Goal: Obtain resource: Download file/media

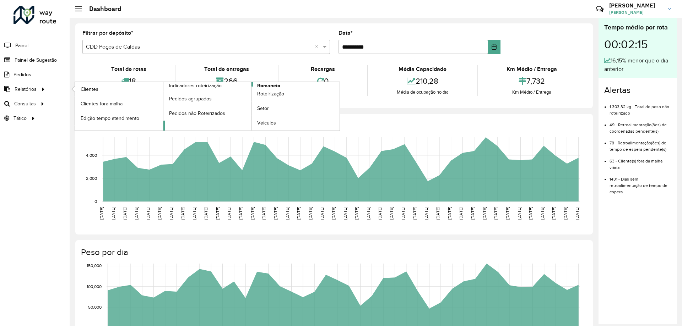
click at [276, 86] on span "Romaneio" at bounding box center [268, 85] width 23 height 7
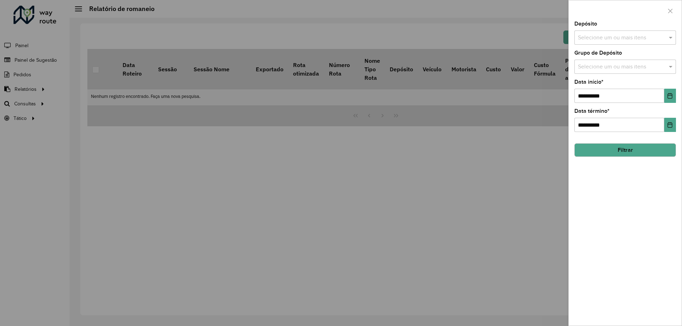
click at [636, 23] on div "Depósito Selecione um ou mais itens" at bounding box center [625, 32] width 102 height 23
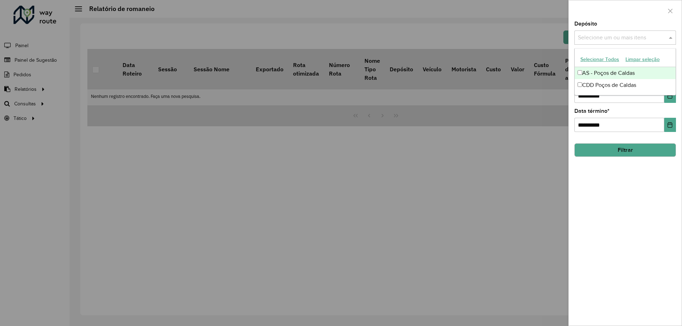
click at [625, 42] on input "text" at bounding box center [621, 38] width 91 height 9
click at [620, 90] on div "CDD Poços de Caldas" at bounding box center [625, 85] width 101 height 12
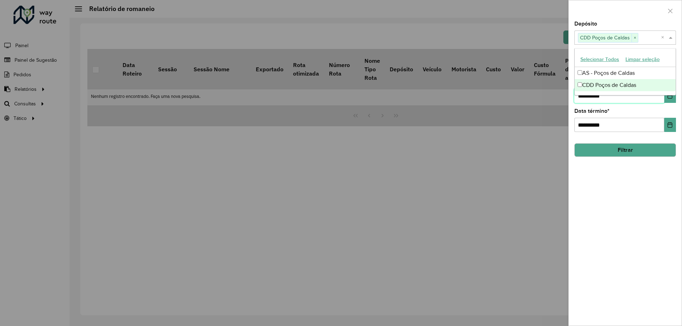
click at [629, 103] on input "**********" at bounding box center [619, 96] width 90 height 14
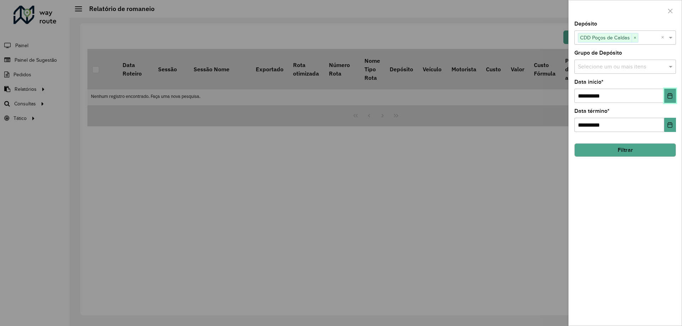
click at [665, 98] on button "Choose Date" at bounding box center [670, 96] width 12 height 14
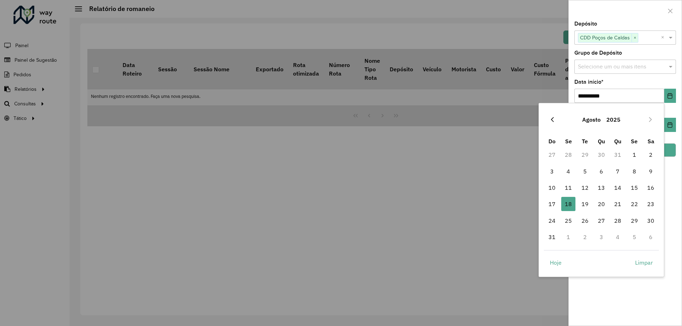
click at [555, 119] on icon "Previous Month" at bounding box center [553, 120] width 6 height 6
click at [584, 154] on span "1" at bounding box center [585, 155] width 14 height 14
type input "**********"
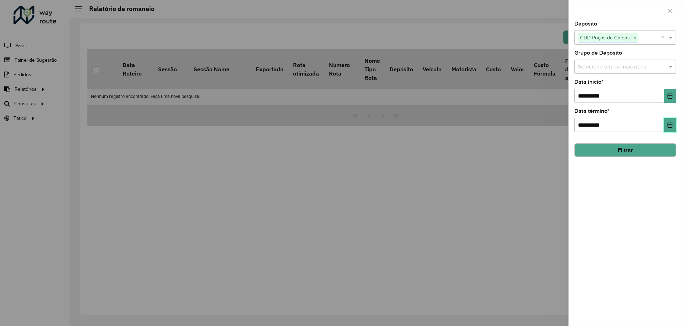
click at [674, 126] on button "Choose Date" at bounding box center [670, 125] width 12 height 14
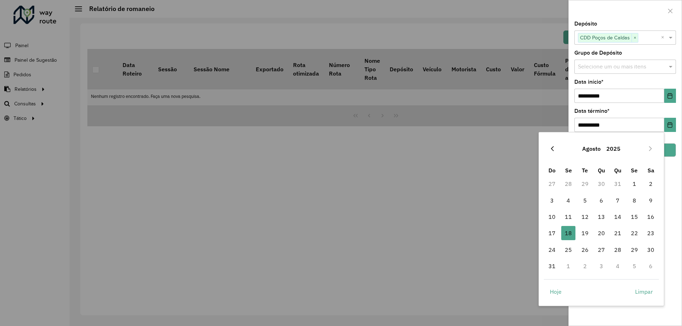
click at [550, 152] on icon "Previous Month" at bounding box center [553, 149] width 6 height 6
click at [622, 251] on span "31" at bounding box center [618, 250] width 14 height 14
type input "**********"
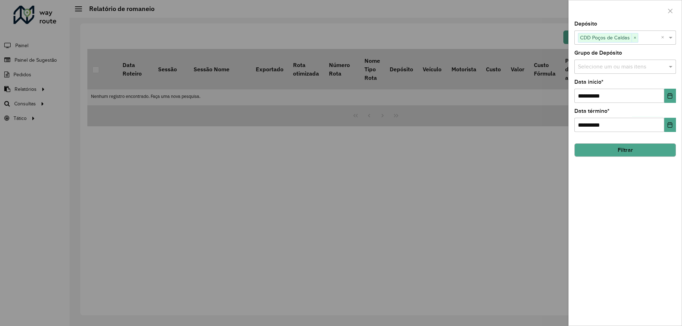
click at [637, 155] on button "Filtrar" at bounding box center [625, 151] width 102 height 14
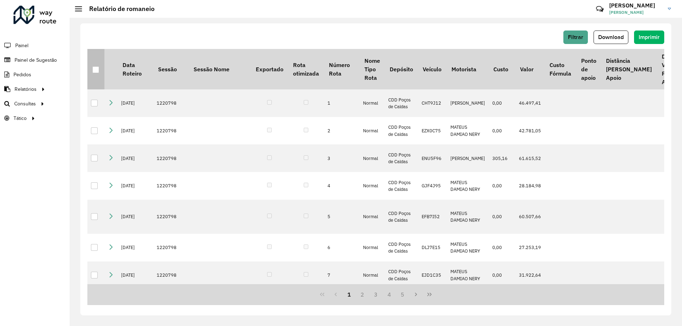
click at [98, 69] on div at bounding box center [95, 69] width 7 height 7
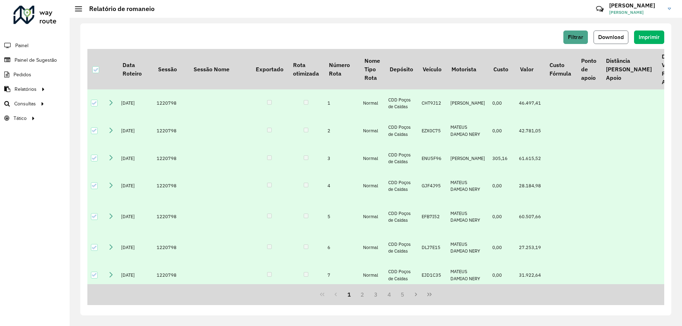
click at [609, 39] on span "Download" at bounding box center [611, 37] width 26 height 6
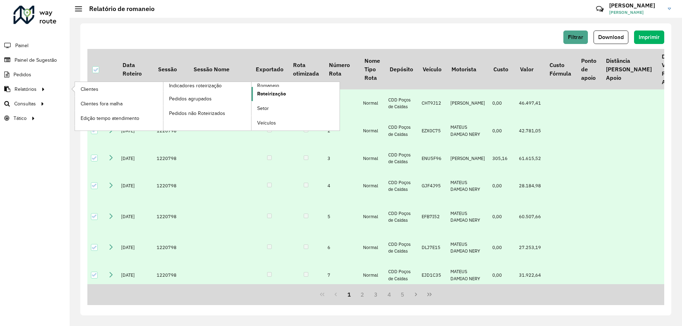
click at [277, 92] on span "Roteirização" at bounding box center [271, 93] width 29 height 7
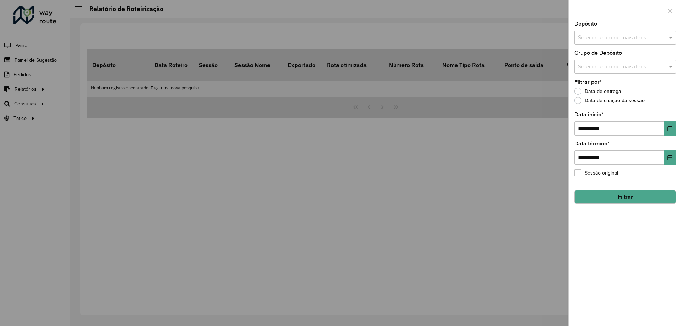
click at [614, 53] on label "Grupo de Depósito" at bounding box center [598, 53] width 48 height 9
click at [620, 33] on div "Selecione um ou mais itens" at bounding box center [625, 38] width 102 height 14
click at [615, 85] on div "CDD Poços de Caldas" at bounding box center [625, 85] width 101 height 12
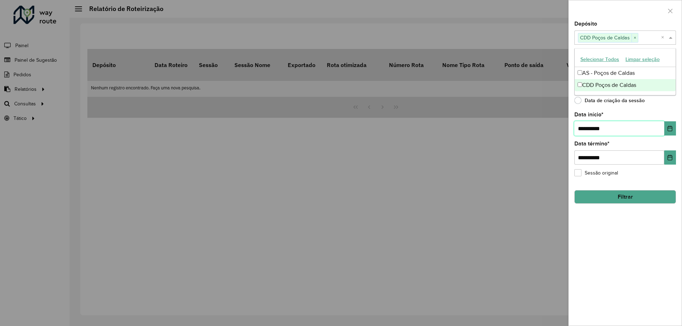
click at [614, 128] on input "**********" at bounding box center [619, 129] width 90 height 14
click at [674, 123] on button "Choose Date" at bounding box center [670, 129] width 12 height 14
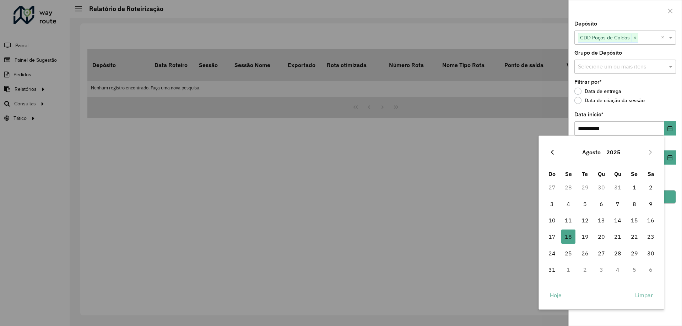
click at [557, 151] on button "Previous Month" at bounding box center [552, 152] width 11 height 11
click at [584, 187] on span "1" at bounding box center [585, 187] width 14 height 14
type input "**********"
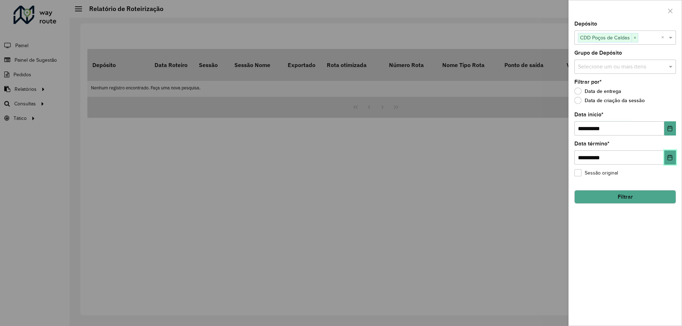
click at [669, 156] on icon "Choose Date" at bounding box center [670, 158] width 6 height 6
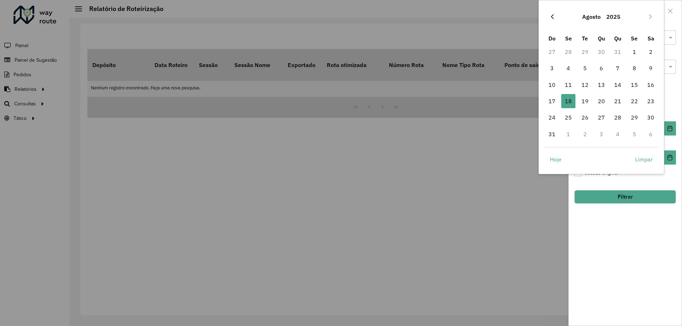
click at [551, 17] on icon "Previous Month" at bounding box center [553, 17] width 6 height 6
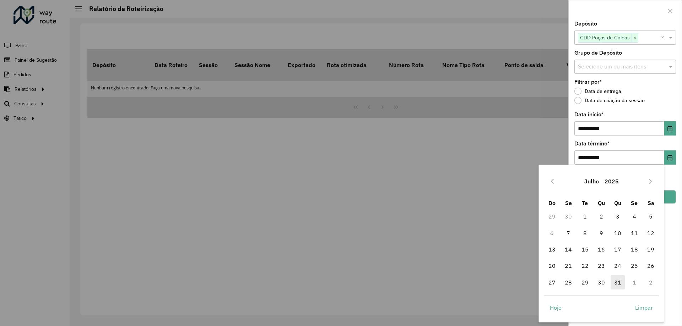
click at [622, 281] on span "31" at bounding box center [618, 283] width 14 height 14
type input "**********"
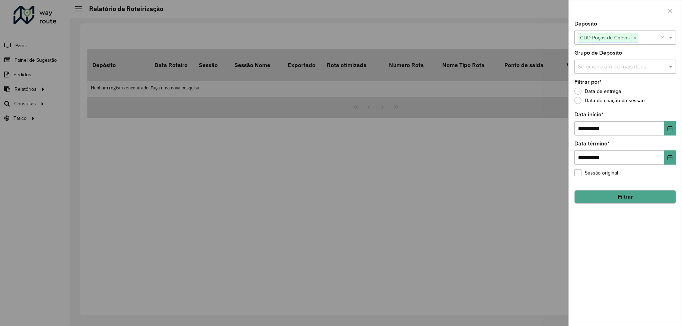
click at [660, 196] on button "Filtrar" at bounding box center [625, 197] width 102 height 14
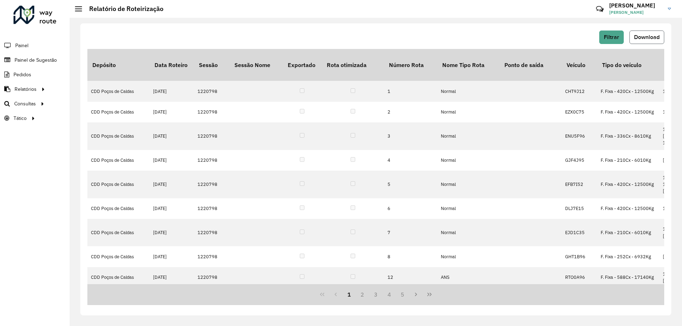
drag, startPoint x: 660, startPoint y: 39, endPoint x: 635, endPoint y: 63, distance: 35.2
click at [661, 39] on button "Download" at bounding box center [647, 38] width 35 height 14
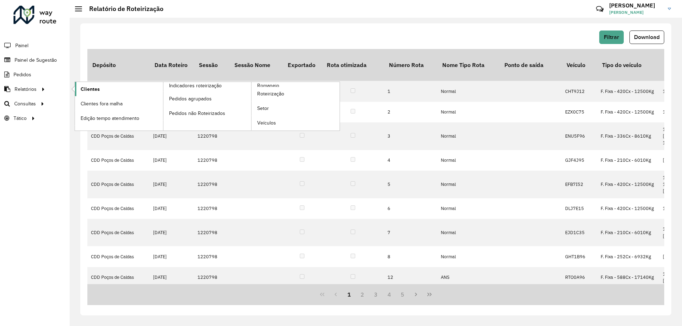
click at [106, 93] on link "Clientes" at bounding box center [119, 89] width 88 height 14
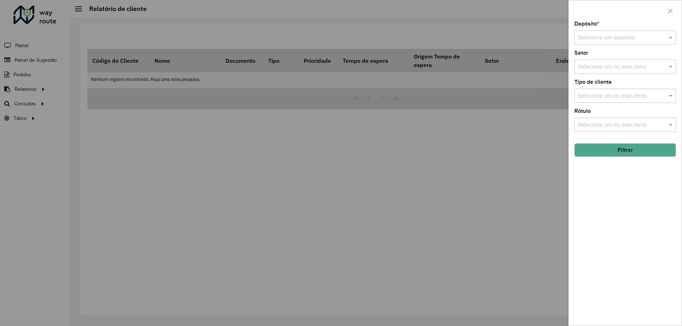
click at [630, 43] on div "Selecione um depósito" at bounding box center [625, 38] width 102 height 14
click at [607, 69] on span "CDD Poços de Caldas" at bounding box center [605, 70] width 54 height 6
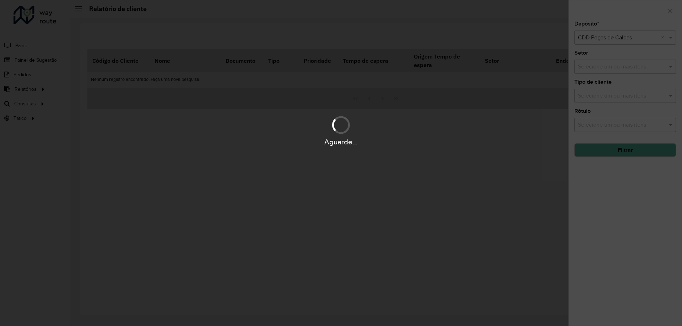
click at [620, 156] on div "Aguarde..." at bounding box center [341, 163] width 682 height 326
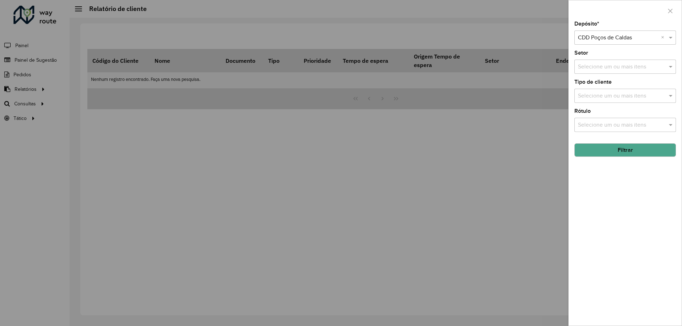
click at [621, 149] on button "Filtrar" at bounding box center [625, 151] width 102 height 14
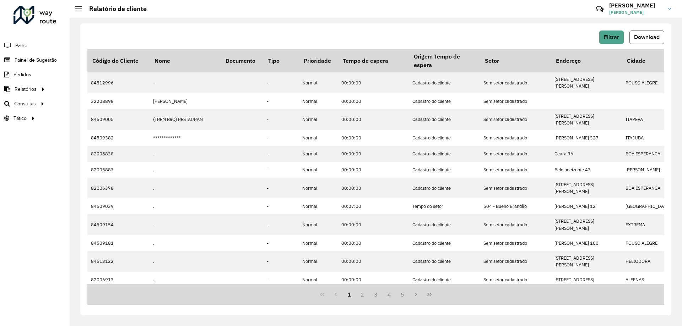
click at [649, 42] on button "Download" at bounding box center [647, 38] width 35 height 14
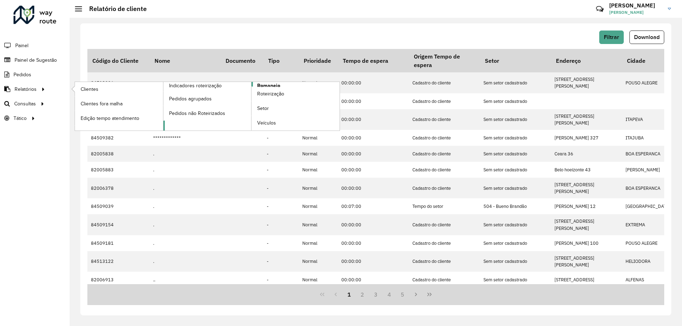
click at [272, 84] on span "Romaneio" at bounding box center [268, 85] width 23 height 7
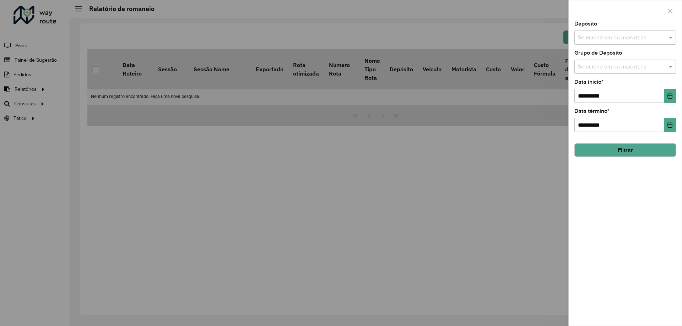
click at [639, 37] on input "text" at bounding box center [621, 38] width 91 height 9
click at [605, 89] on div "CDD Poços de Caldas" at bounding box center [625, 85] width 101 height 12
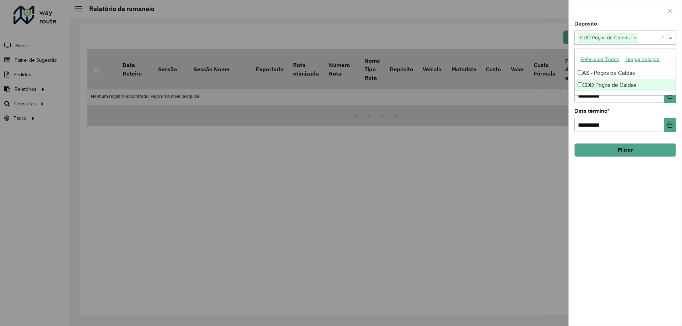
click at [628, 147] on button "Filtrar" at bounding box center [625, 151] width 102 height 14
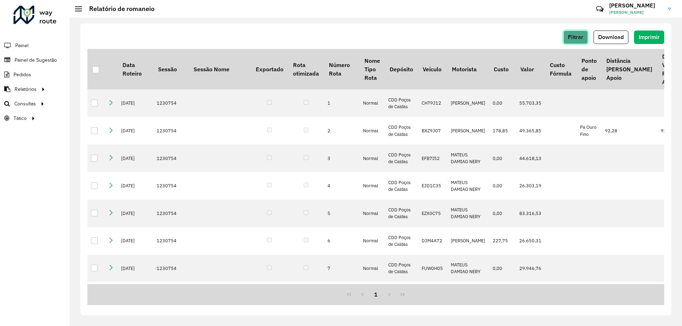
click at [585, 37] on button "Filtrar" at bounding box center [575, 38] width 25 height 14
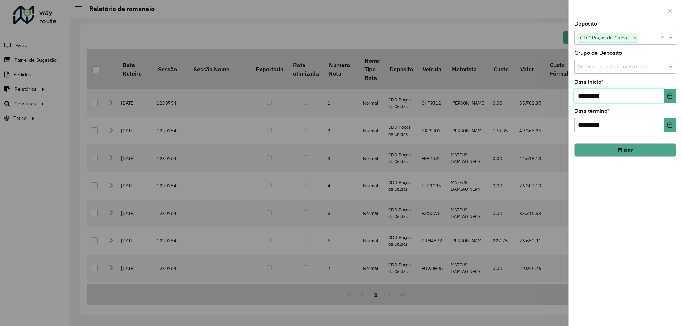
click at [605, 97] on input "**********" at bounding box center [619, 96] width 90 height 14
click at [670, 95] on icon "Choose Date" at bounding box center [670, 96] width 6 height 6
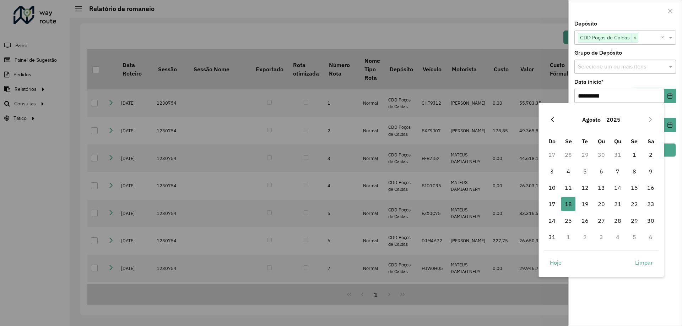
click at [548, 122] on button "Previous Month" at bounding box center [552, 119] width 11 height 11
click at [583, 154] on span "1" at bounding box center [585, 155] width 14 height 14
type input "**********"
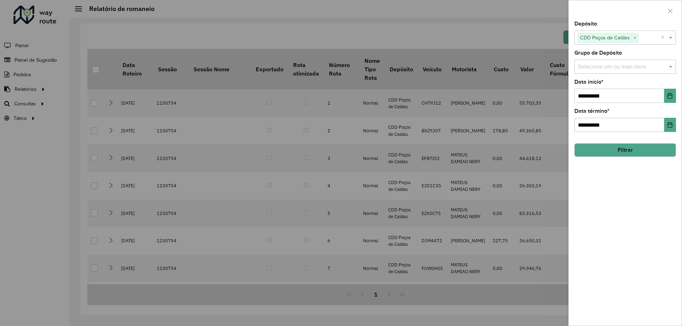
click at [677, 122] on div "**********" at bounding box center [625, 173] width 113 height 305
click at [672, 125] on icon "Choose Date" at bounding box center [670, 125] width 5 height 6
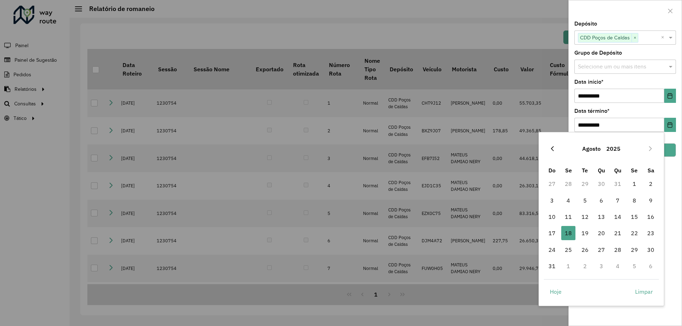
click at [554, 147] on icon "Previous Month" at bounding box center [553, 149] width 6 height 6
click at [617, 251] on span "31" at bounding box center [618, 250] width 14 height 14
type input "**********"
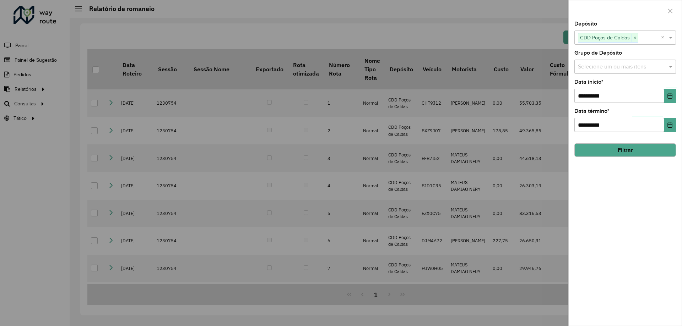
click at [646, 151] on button "Filtrar" at bounding box center [625, 151] width 102 height 14
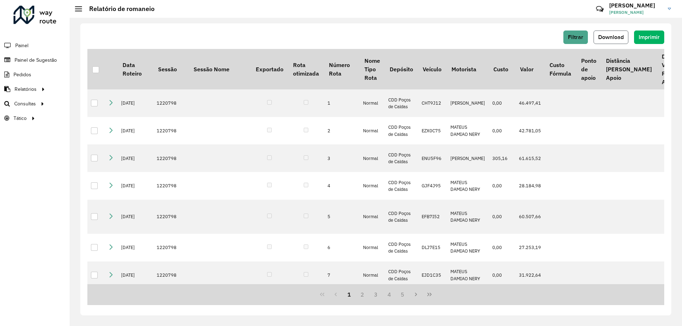
click at [621, 39] on span "Download" at bounding box center [611, 37] width 26 height 6
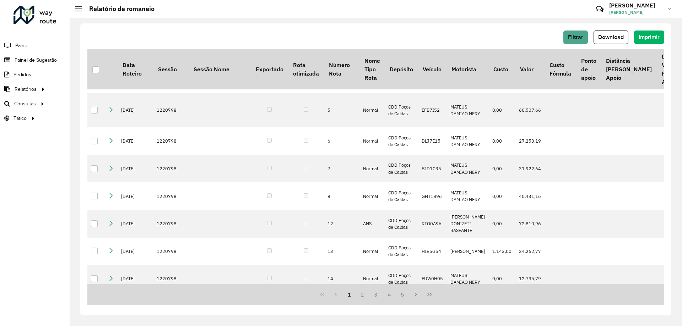
scroll to position [213, 0]
